Goal: Information Seeking & Learning: Learn about a topic

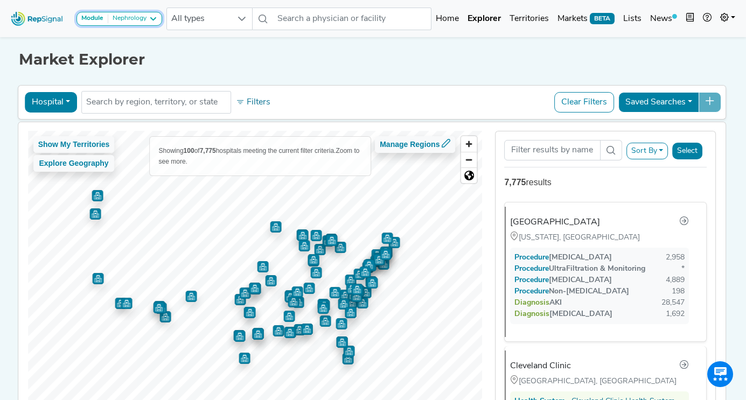
click at [150, 20] on icon at bounding box center [153, 19] width 9 height 9
click at [242, 53] on h1 "Market Explorer" at bounding box center [373, 60] width 709 height 18
click at [256, 100] on button "Filters" at bounding box center [253, 102] width 40 height 18
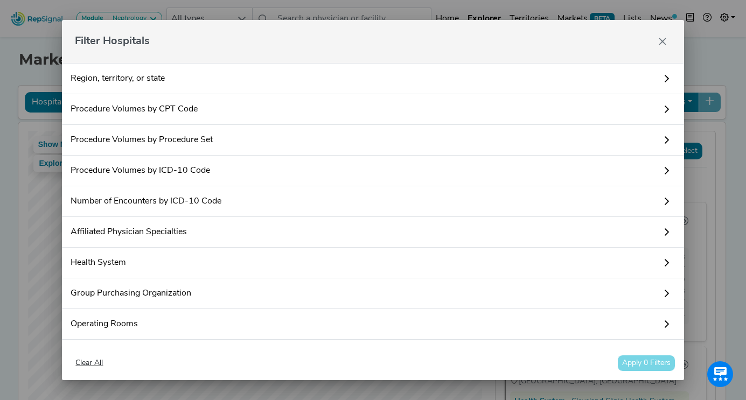
scroll to position [142, 0]
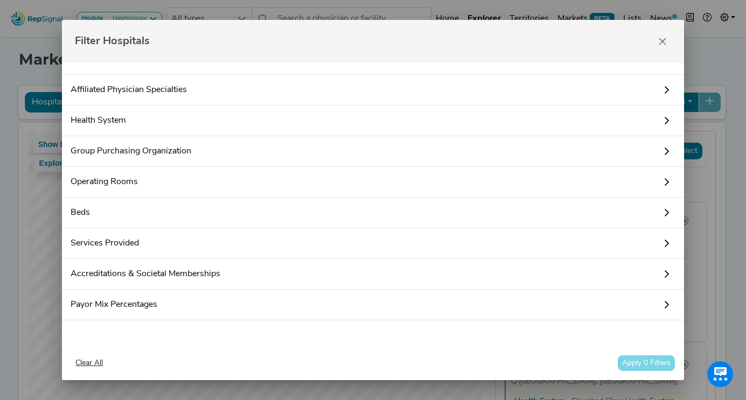
click at [201, 272] on link "Accreditations & Societal Memberships" at bounding box center [373, 274] width 622 height 31
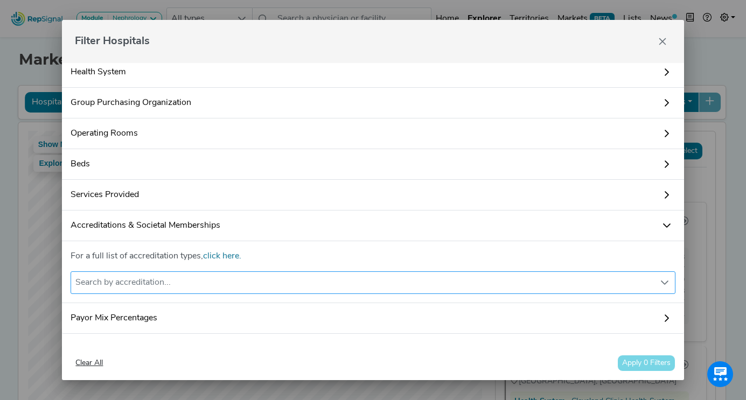
click at [158, 276] on div "Search by accreditation..." at bounding box center [362, 283] width 583 height 22
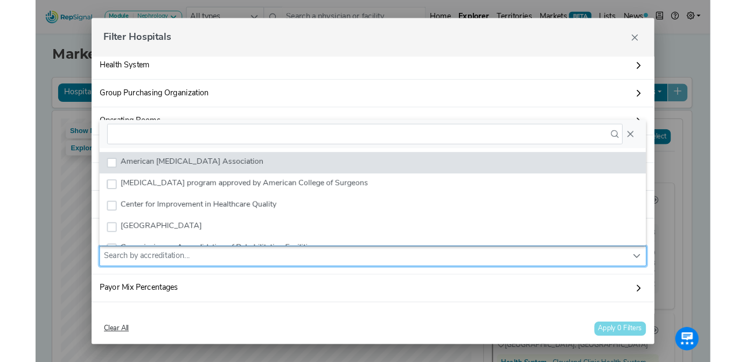
scroll to position [8, 50]
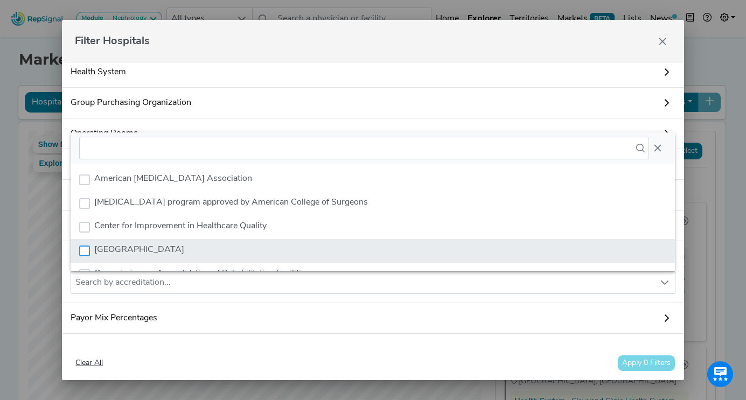
click at [88, 251] on div "Childrens Hospital" at bounding box center [84, 251] width 11 height 11
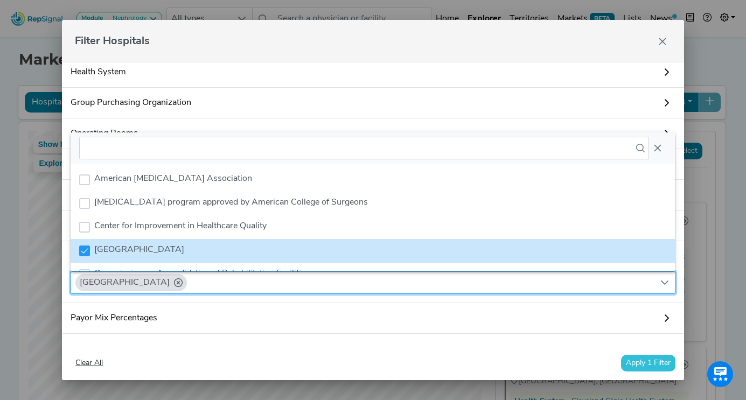
click at [634, 363] on button "Apply 1 Filter" at bounding box center [648, 363] width 54 height 17
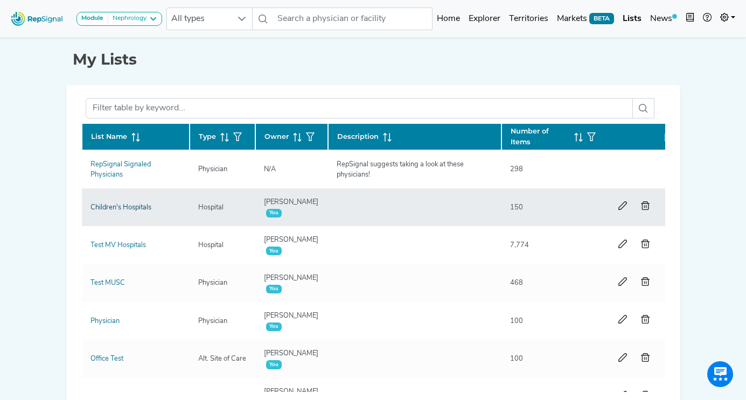
click at [103, 209] on link "Children's Hospitals" at bounding box center [121, 207] width 61 height 7
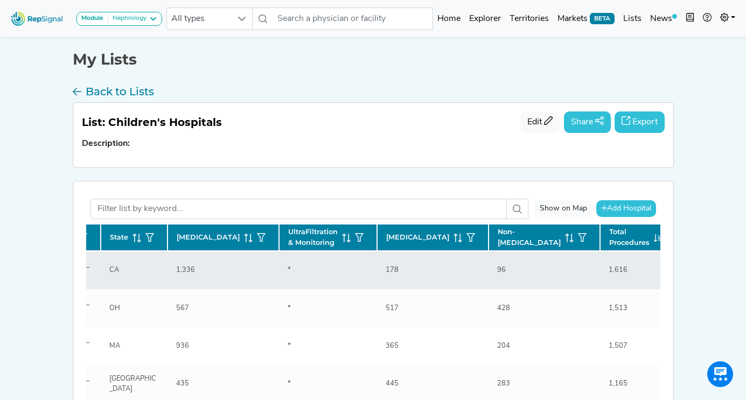
scroll to position [0, 194]
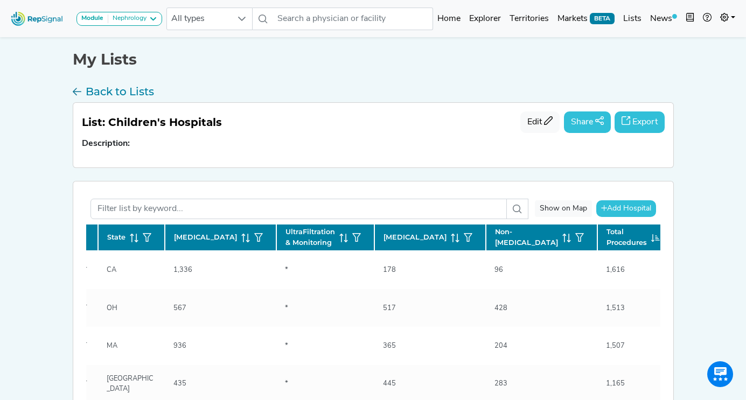
click at [563, 236] on icon at bounding box center [567, 238] width 9 height 9
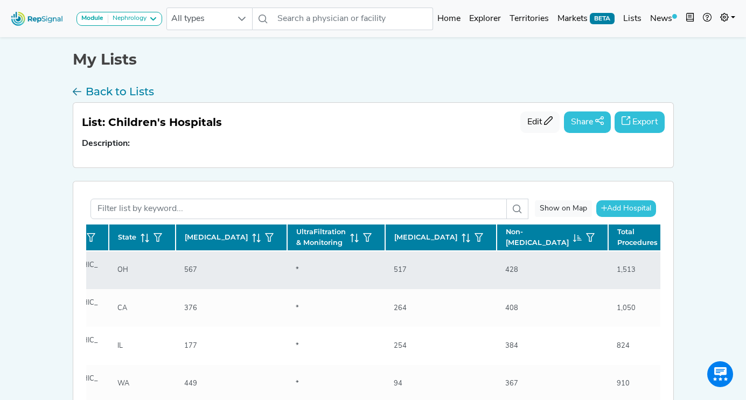
scroll to position [0, 0]
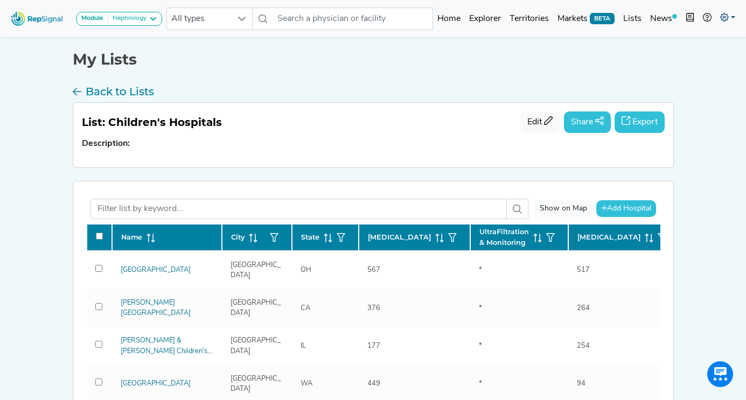
click at [731, 19] on link at bounding box center [728, 19] width 24 height 22
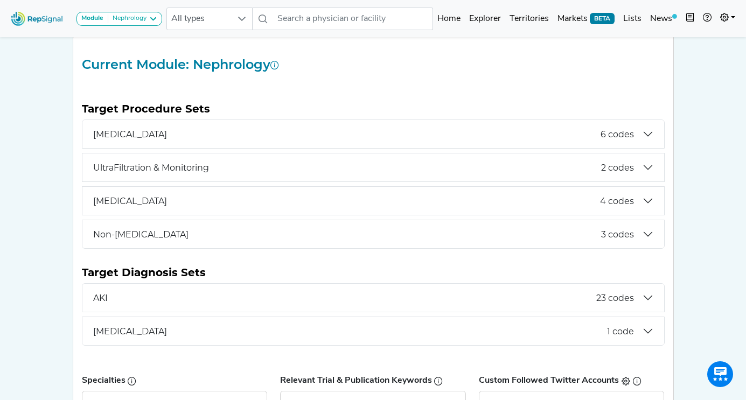
scroll to position [144, 0]
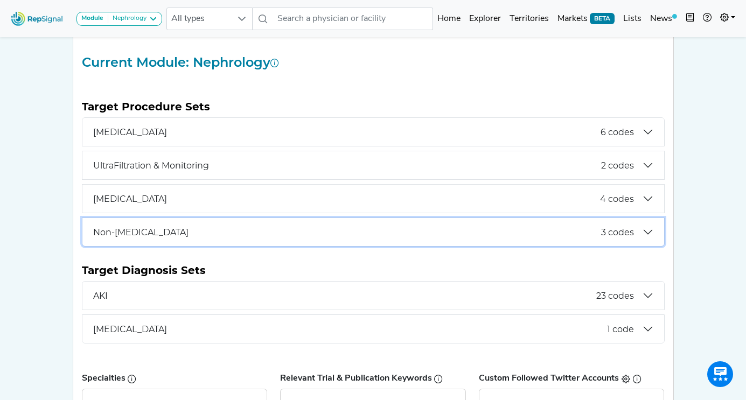
click at [122, 240] on button "Non-[MEDICAL_DATA] 3 codes" at bounding box center [373, 232] width 582 height 28
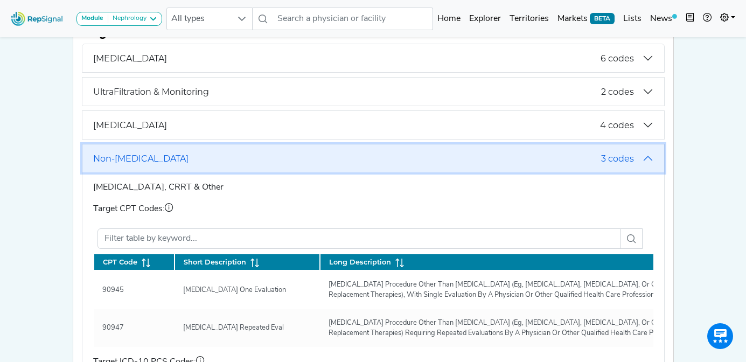
scroll to position [206, 0]
